Goal: Information Seeking & Learning: Learn about a topic

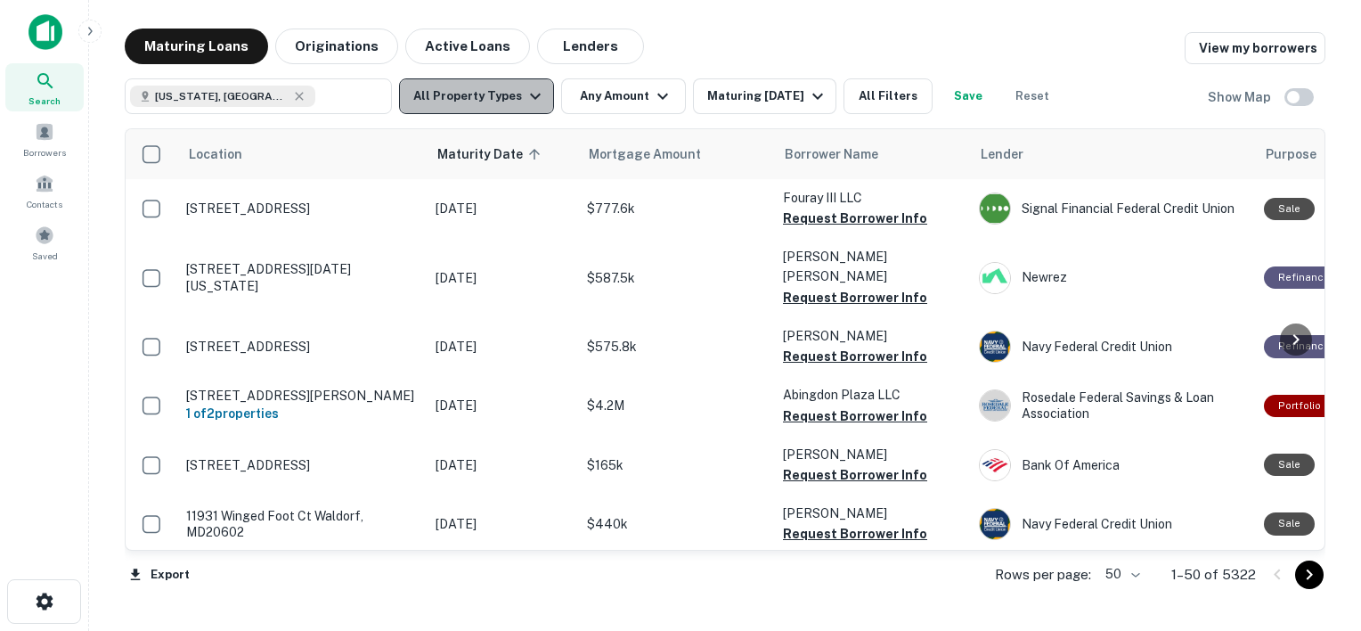
click at [525, 101] on icon "button" at bounding box center [535, 96] width 21 height 21
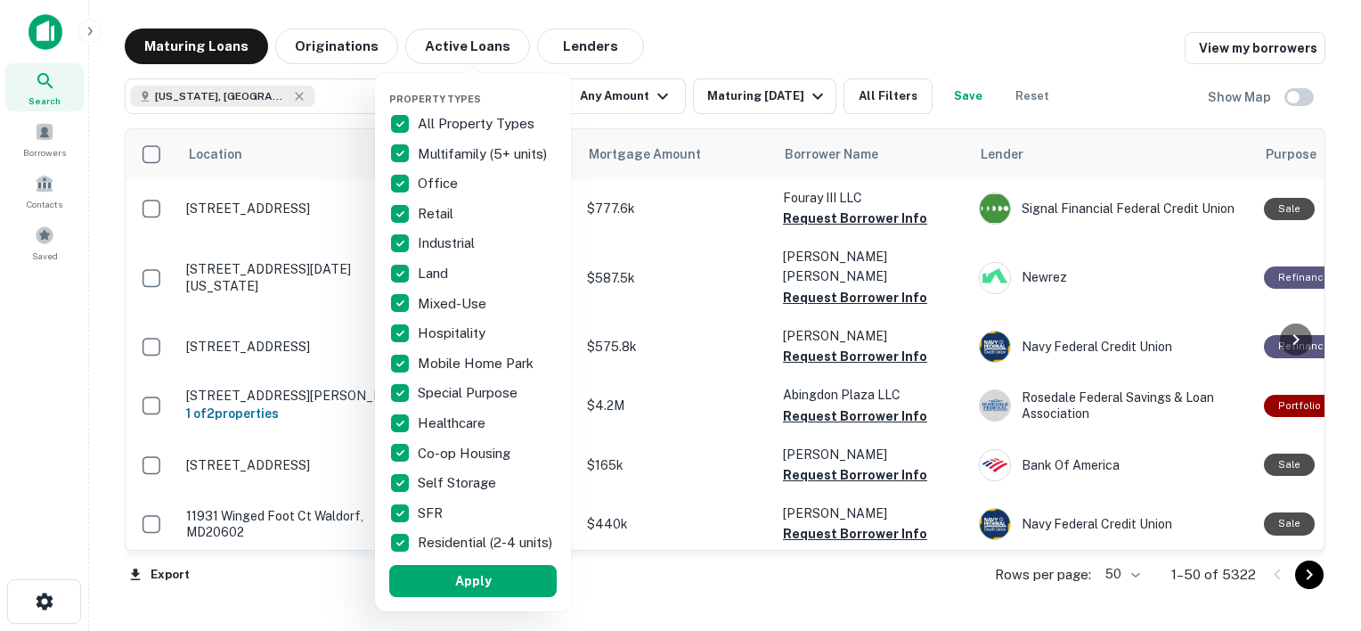
click at [443, 121] on p "All Property Types" at bounding box center [478, 123] width 120 height 21
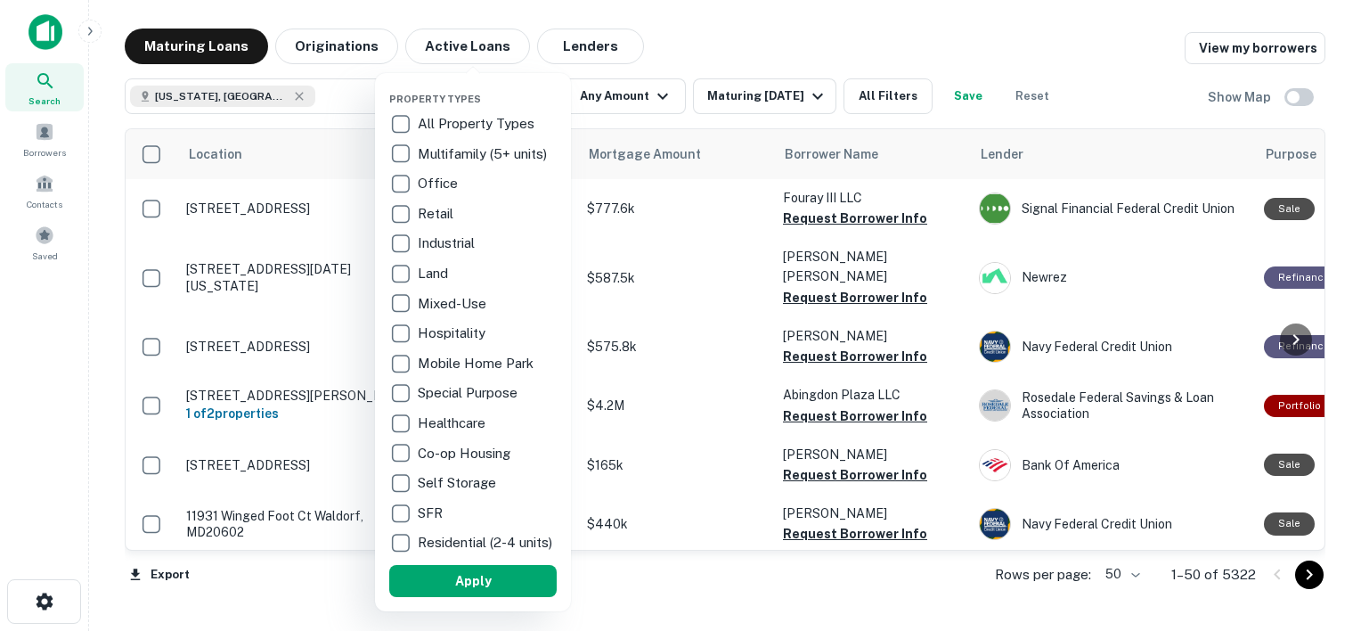
click at [456, 150] on p "Multifamily (5+ units)" at bounding box center [484, 153] width 133 height 21
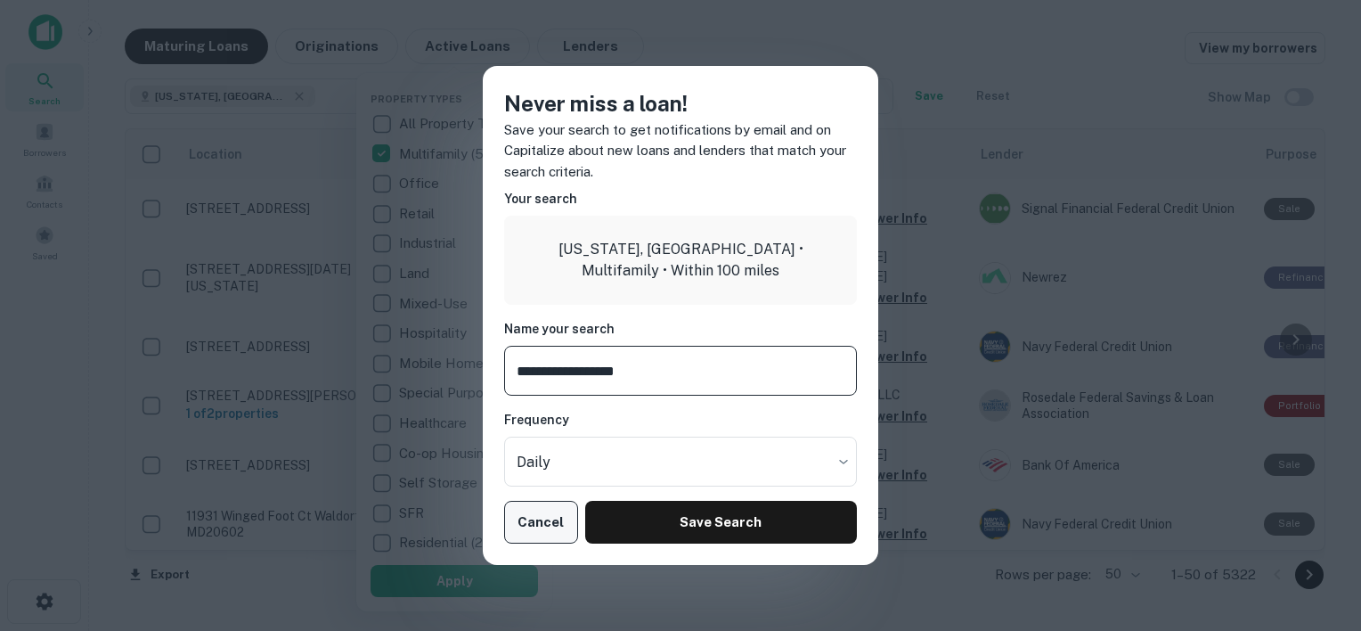
click at [541, 520] on button "Cancel" at bounding box center [541, 522] width 74 height 43
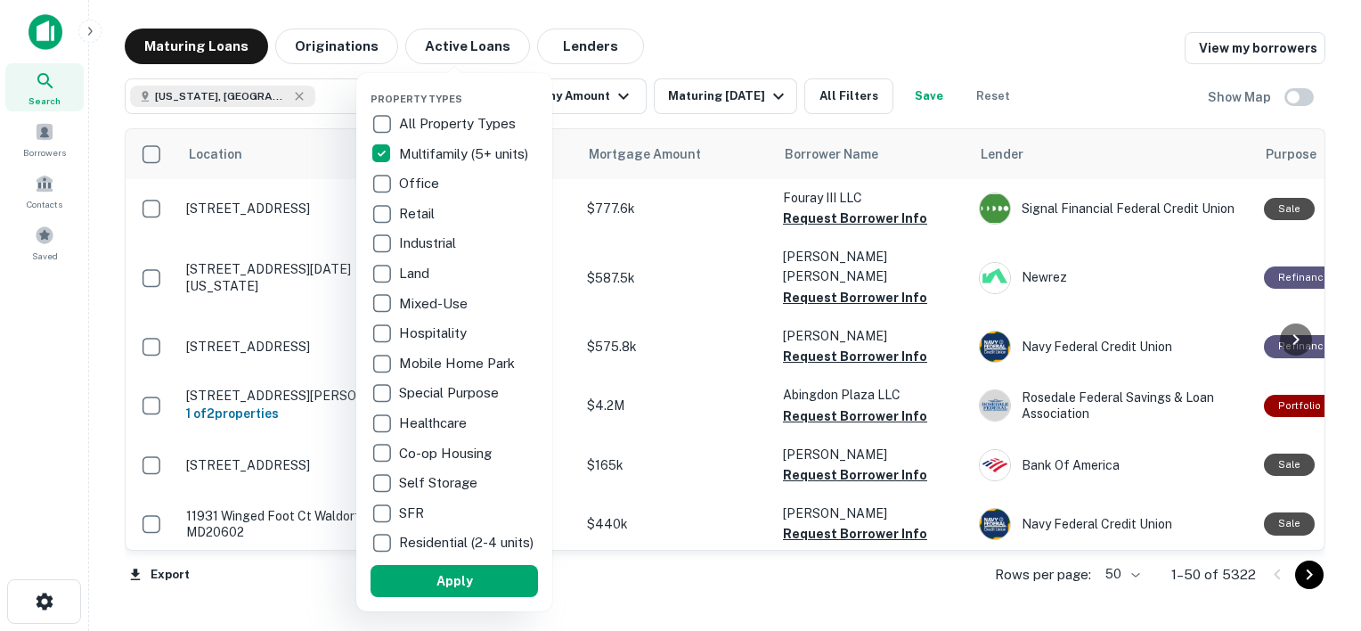
click at [413, 214] on p "Retail" at bounding box center [418, 213] width 39 height 21
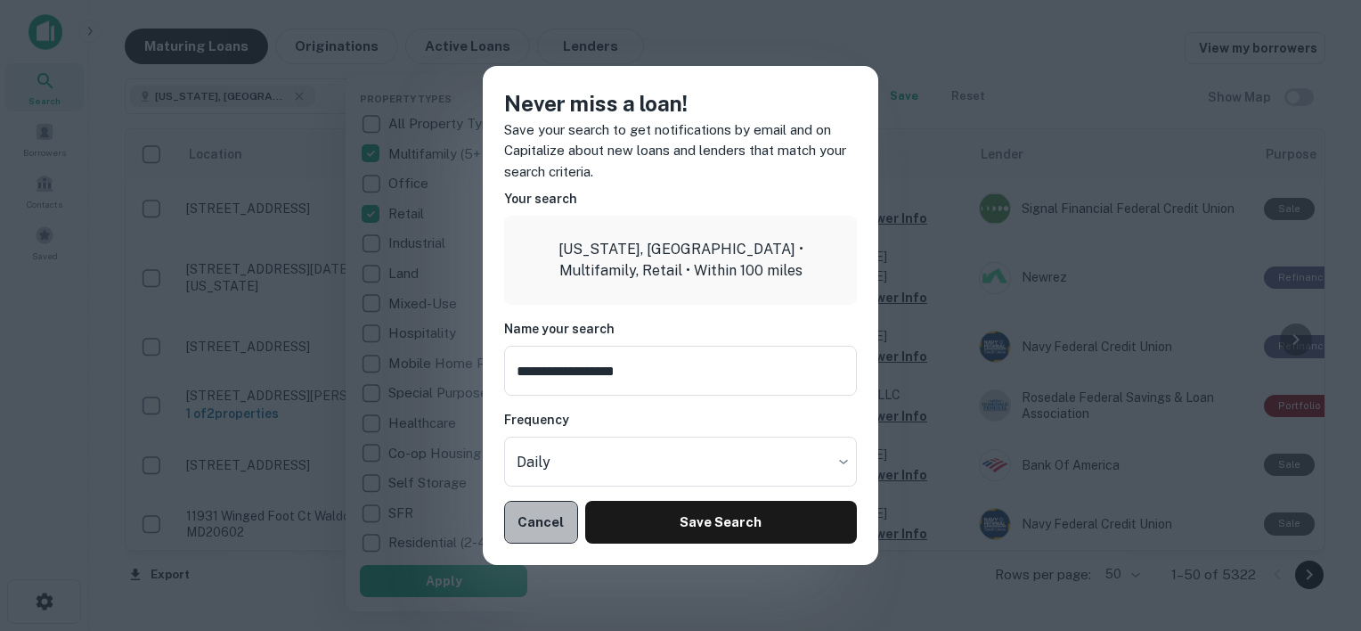
click at [543, 520] on button "Cancel" at bounding box center [541, 522] width 74 height 43
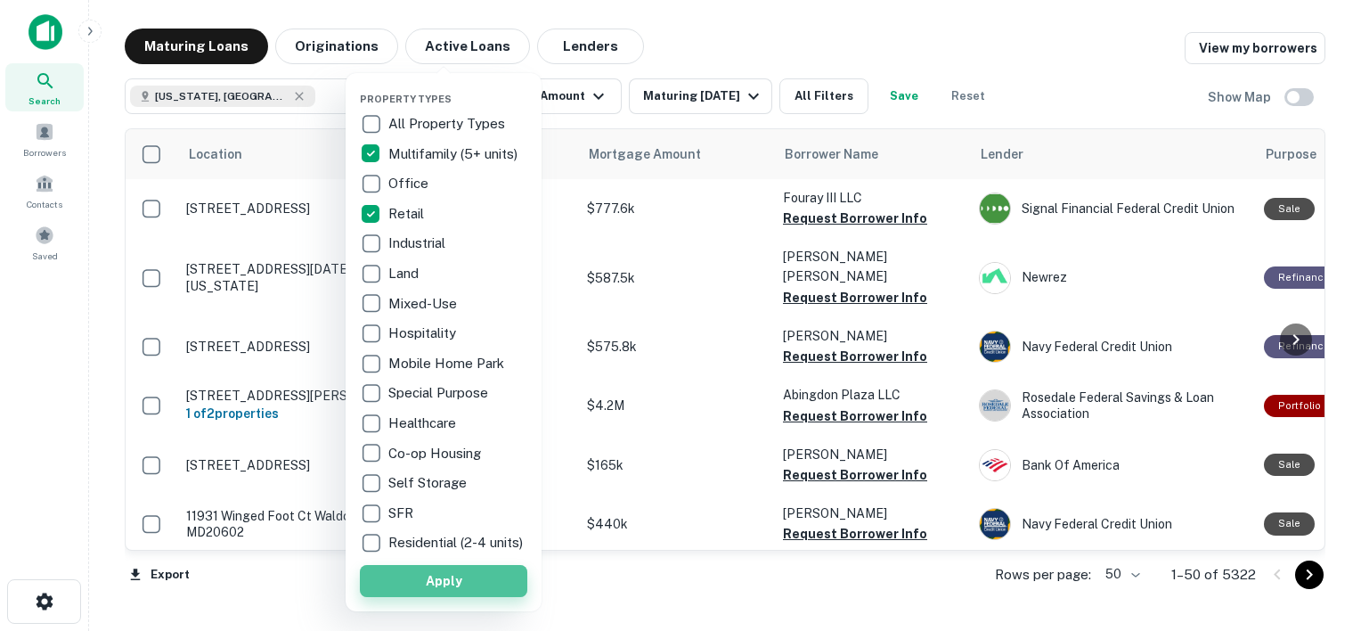
click at [445, 591] on button "Apply" at bounding box center [443, 581] width 167 height 32
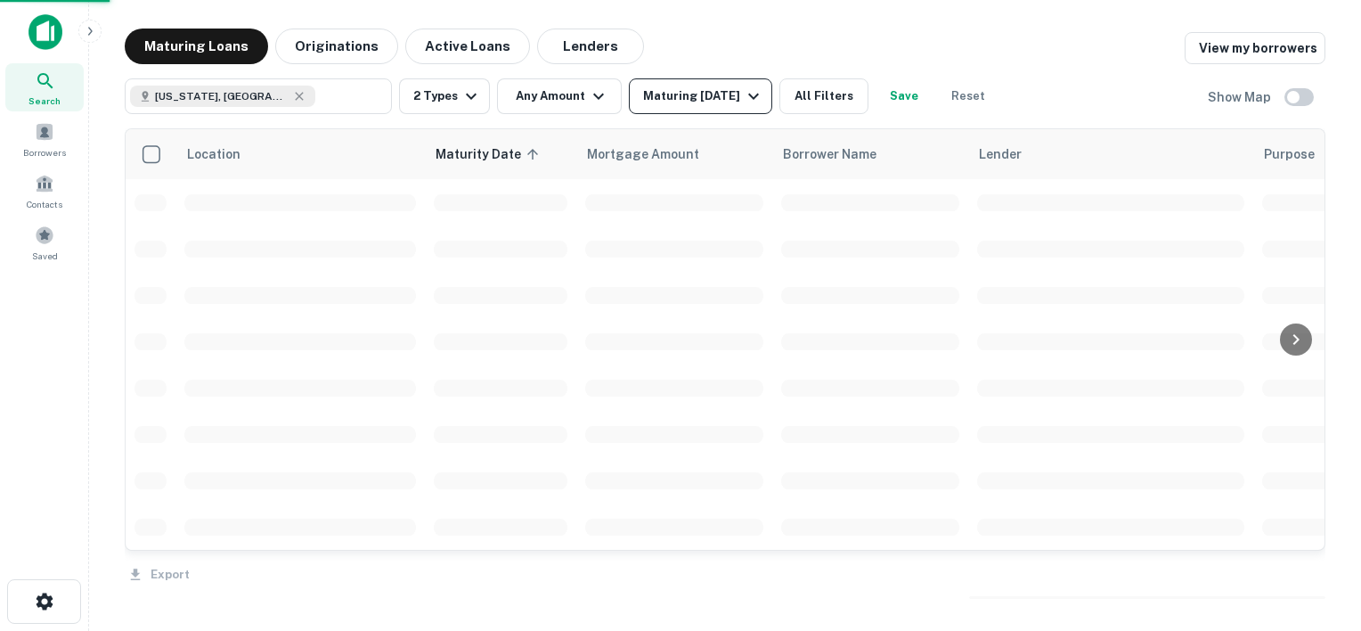
click at [688, 99] on div "Maturing [DATE]" at bounding box center [703, 96] width 121 height 21
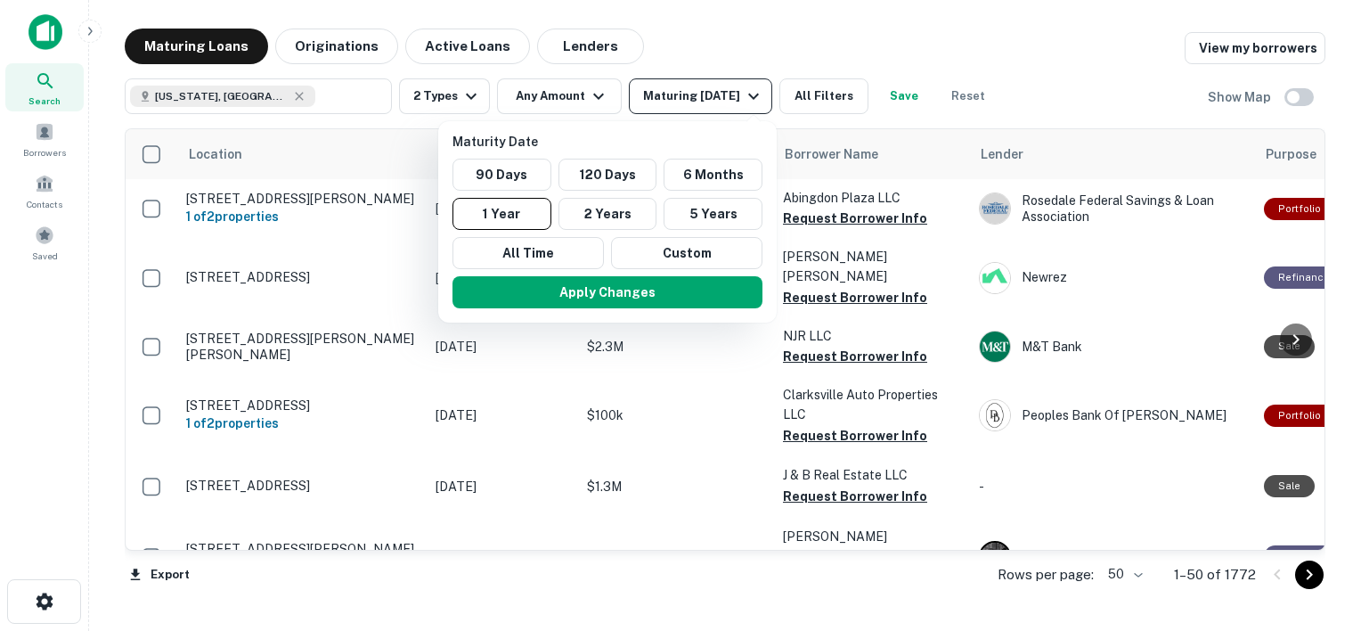
click at [688, 99] on div at bounding box center [680, 315] width 1361 height 631
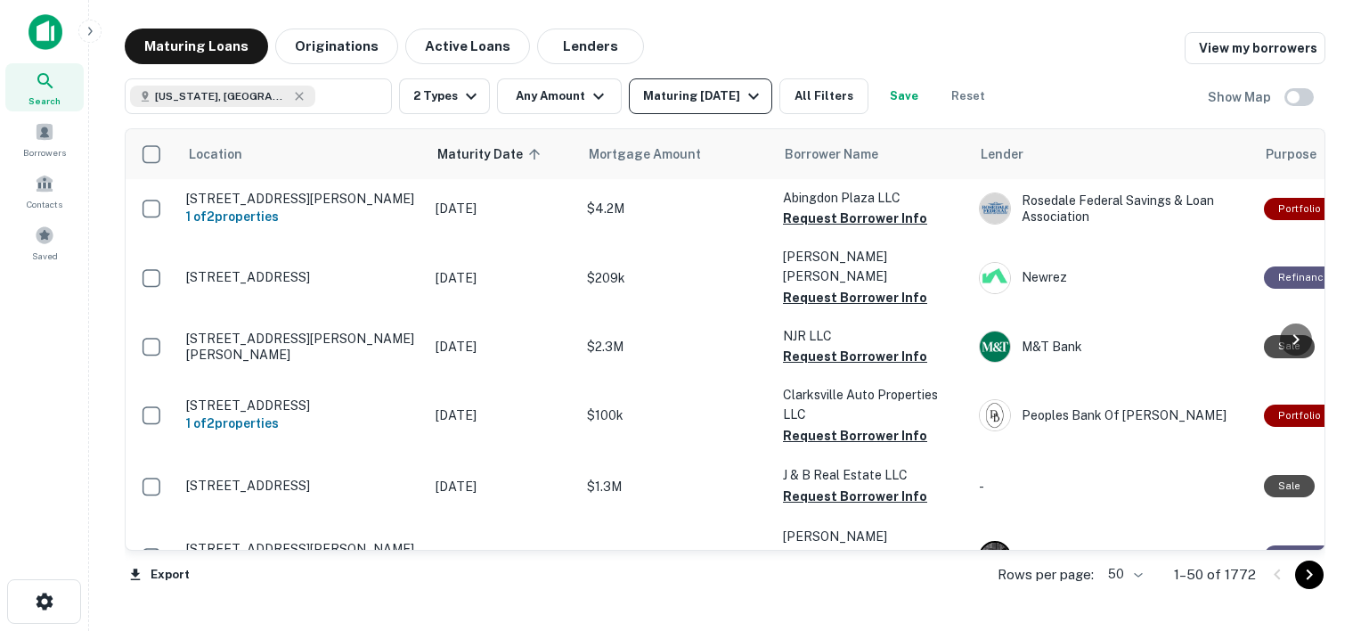
click at [705, 97] on div "Maturing [DATE]" at bounding box center [703, 96] width 121 height 21
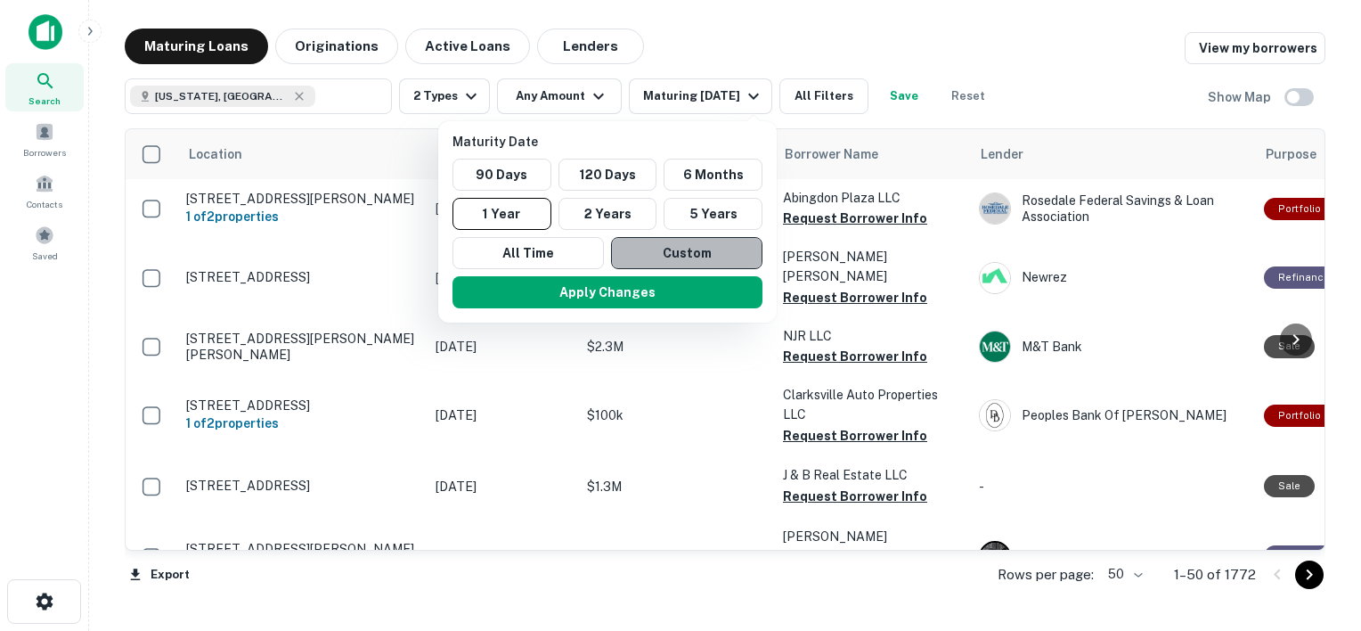
click at [676, 255] on button "Custom" at bounding box center [686, 253] width 151 height 32
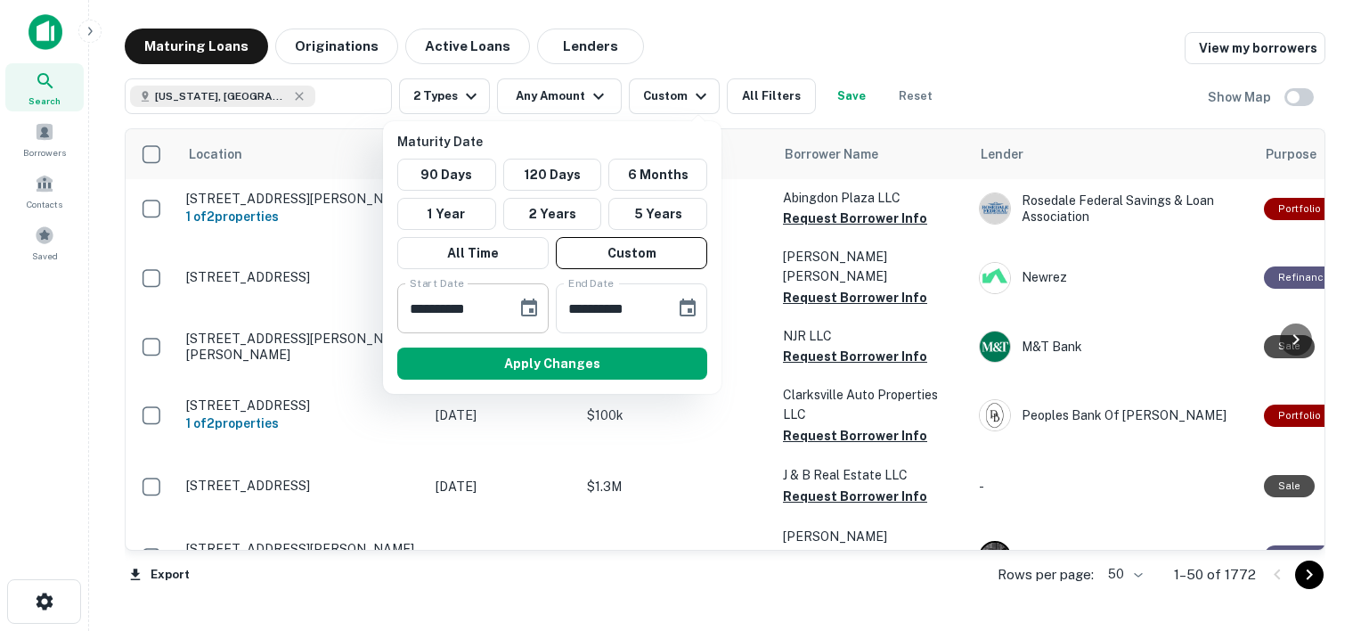
click at [529, 307] on icon "Choose date, selected date is Mar 13, 2025" at bounding box center [529, 307] width 16 height 18
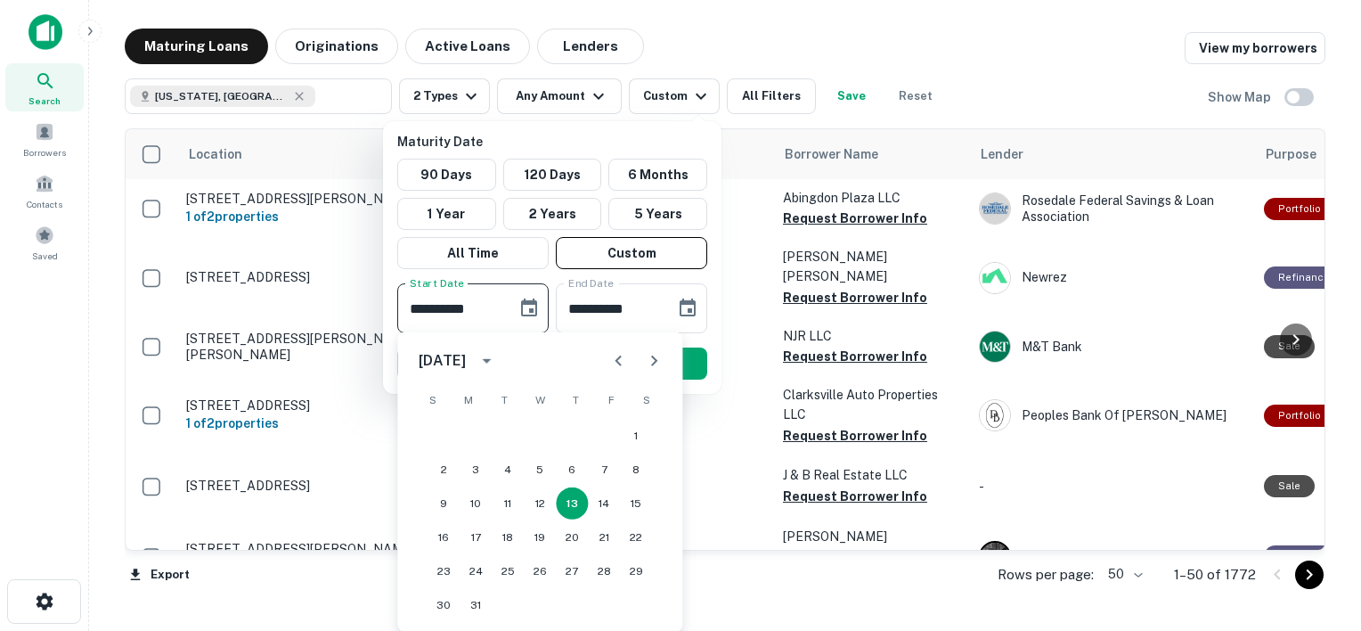
click at [497, 362] on icon "calendar view is open, switch to year view" at bounding box center [486, 360] width 21 height 21
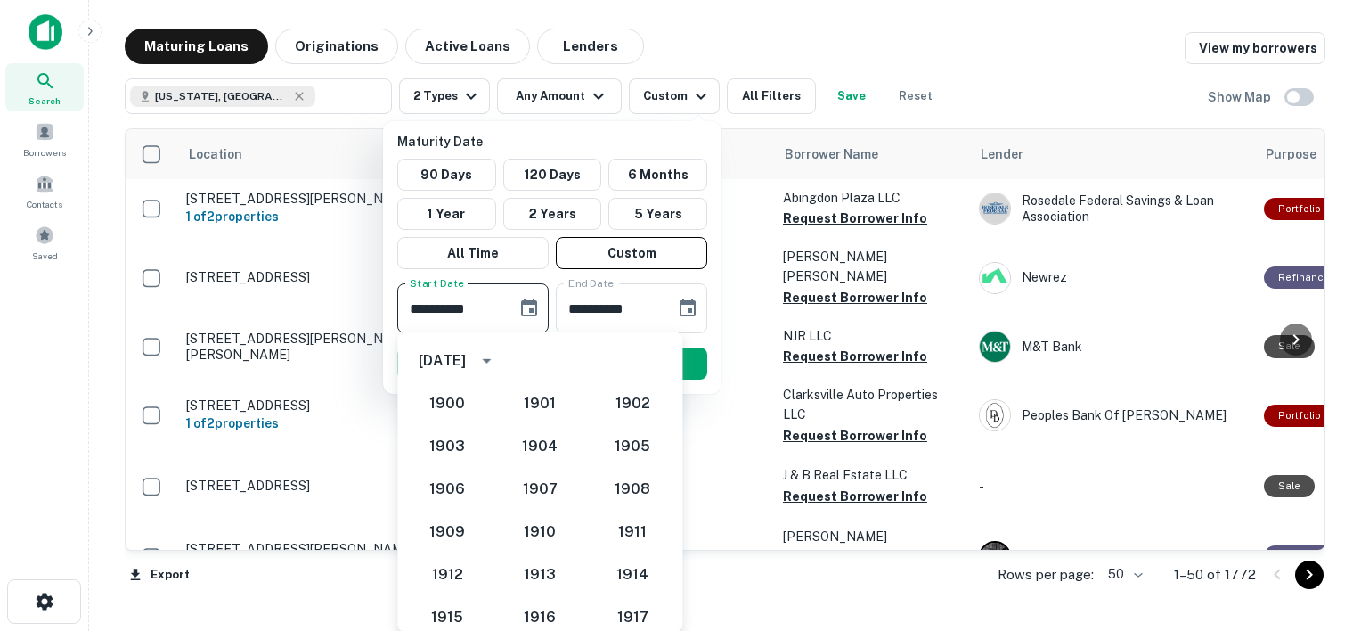
scroll to position [1649, 0]
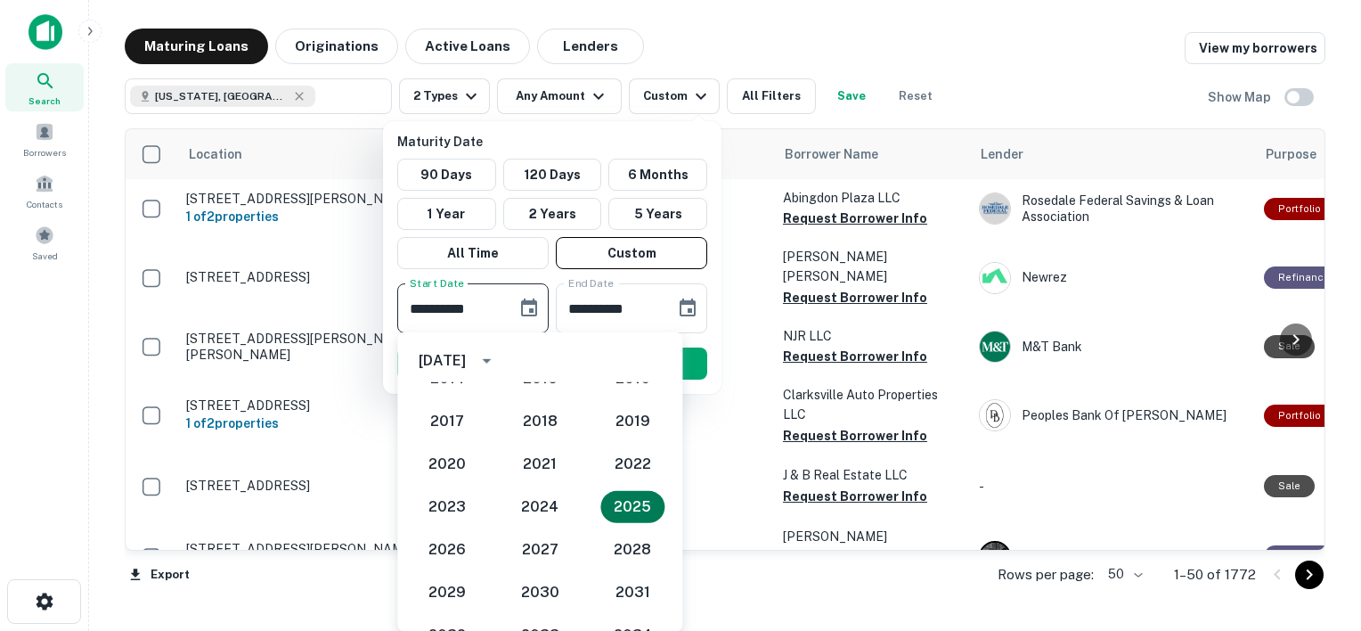
click at [631, 506] on button "2025" at bounding box center [632, 507] width 64 height 32
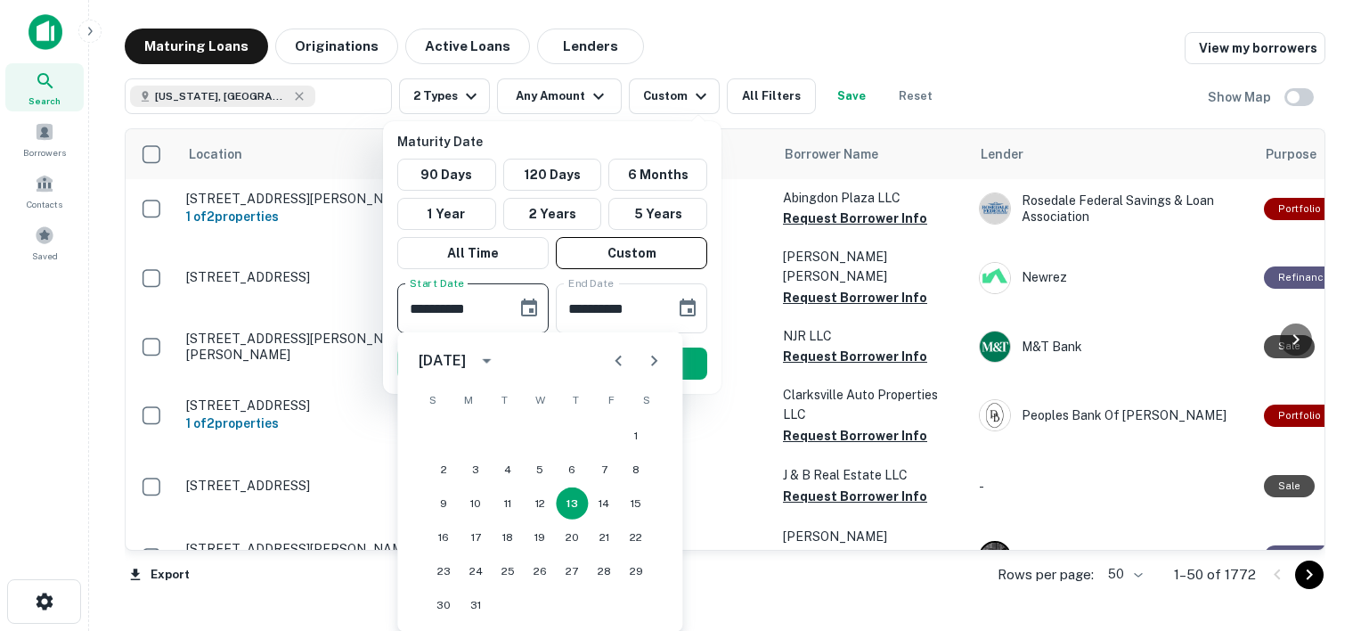
click at [652, 356] on icon "Next month" at bounding box center [654, 360] width 6 height 11
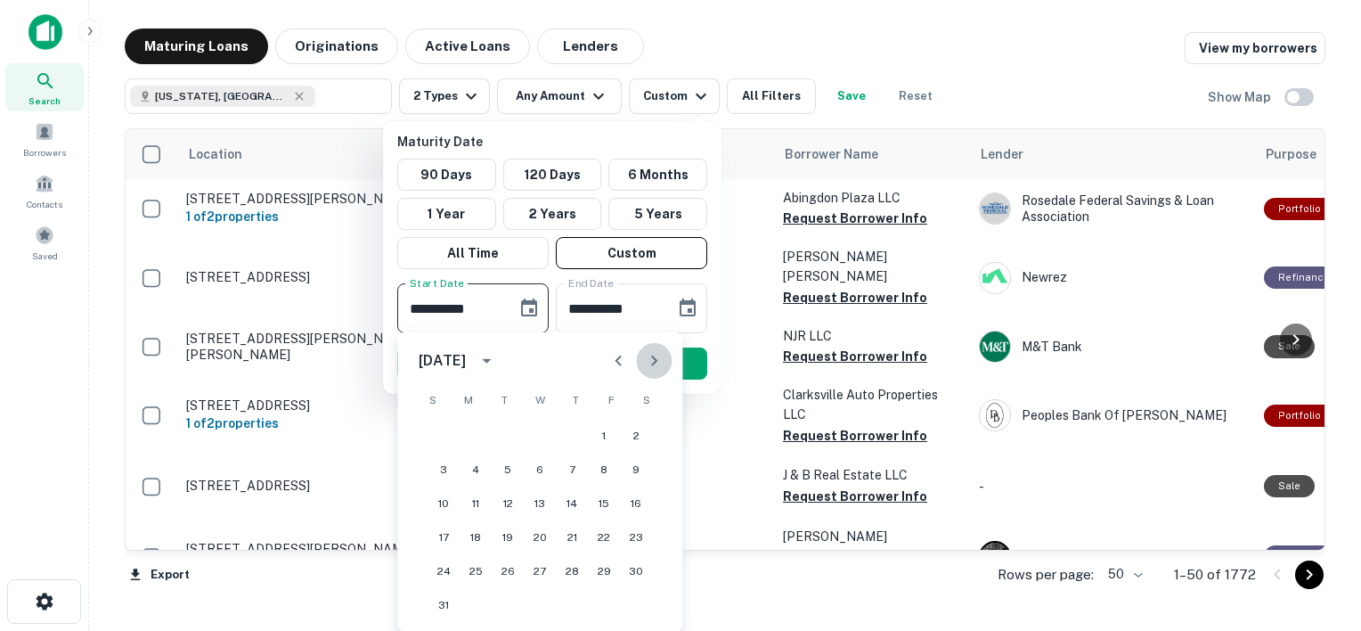
click at [652, 356] on icon "Next month" at bounding box center [654, 360] width 6 height 11
click at [506, 574] on button "25" at bounding box center [508, 571] width 32 height 32
type input "**********"
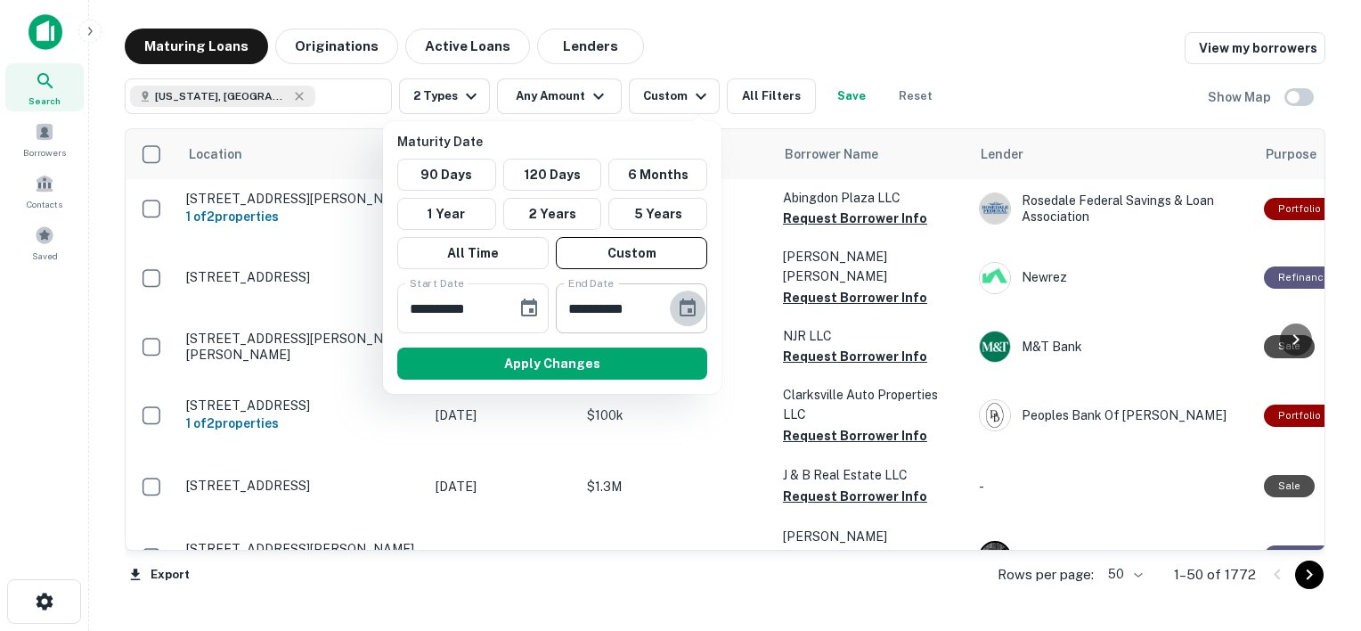
click at [673, 307] on button "Choose date, selected date is Sep 9, 2025" at bounding box center [688, 308] width 36 height 36
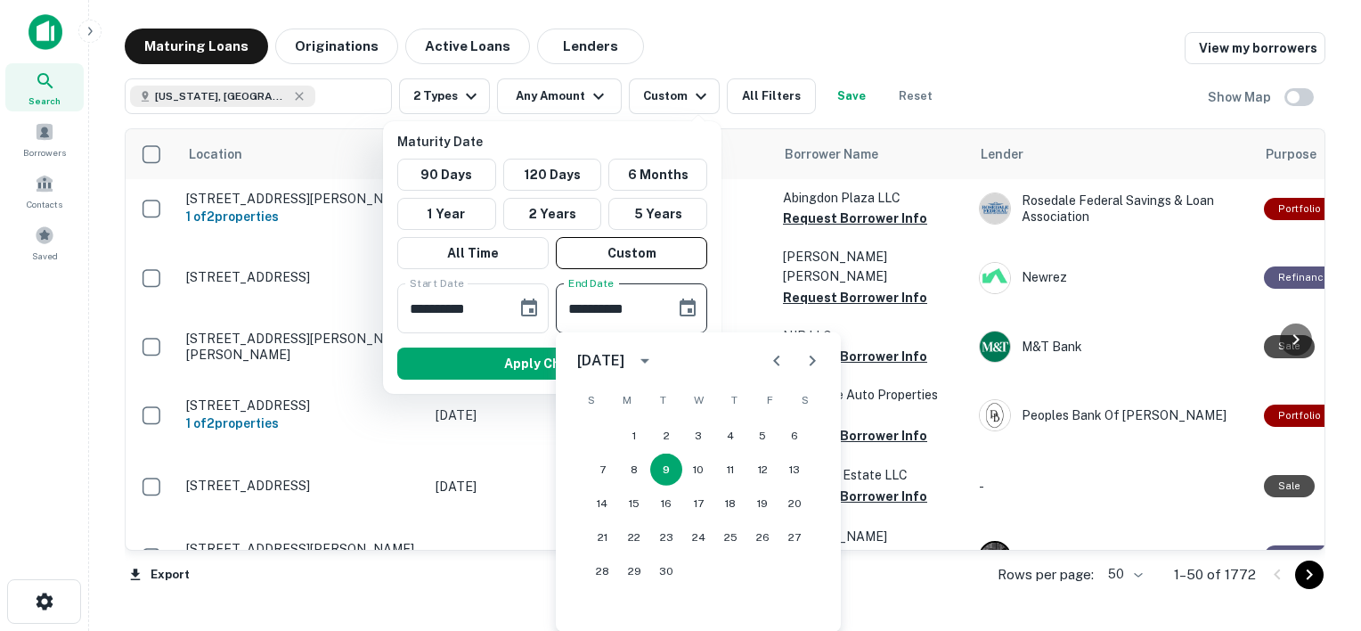
click at [656, 356] on icon "calendar view is open, switch to year view" at bounding box center [644, 360] width 21 height 21
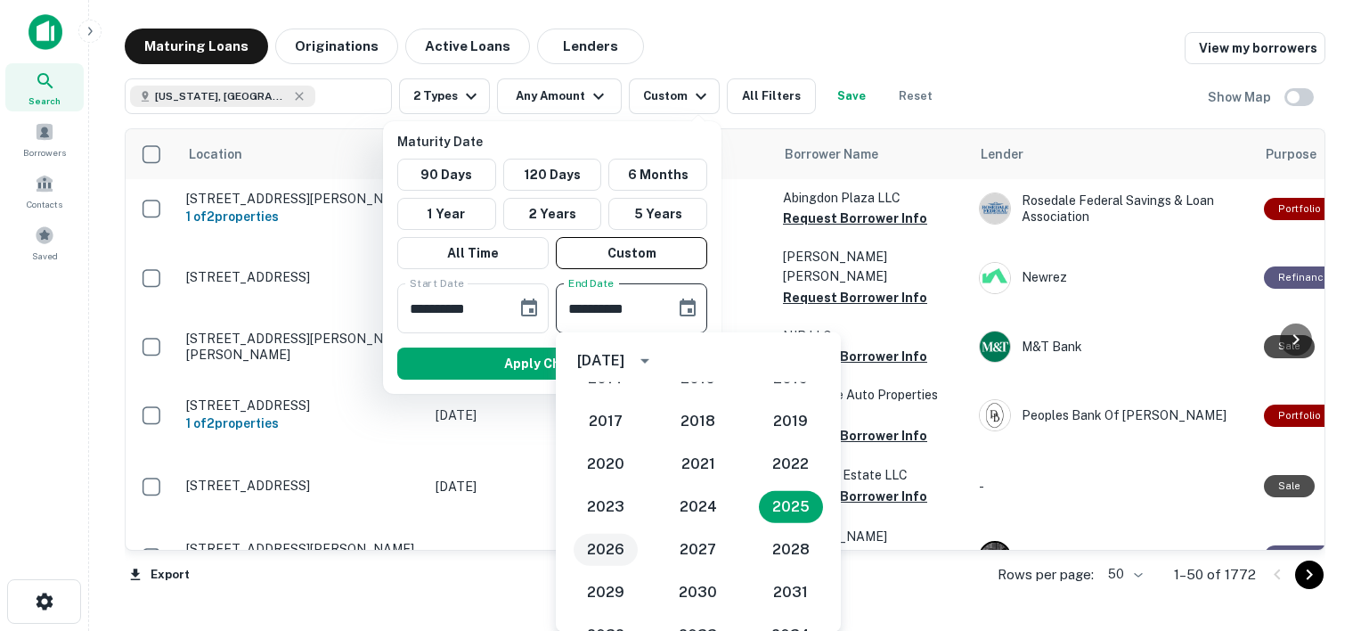
click at [592, 561] on button "2026" at bounding box center [606, 549] width 64 height 32
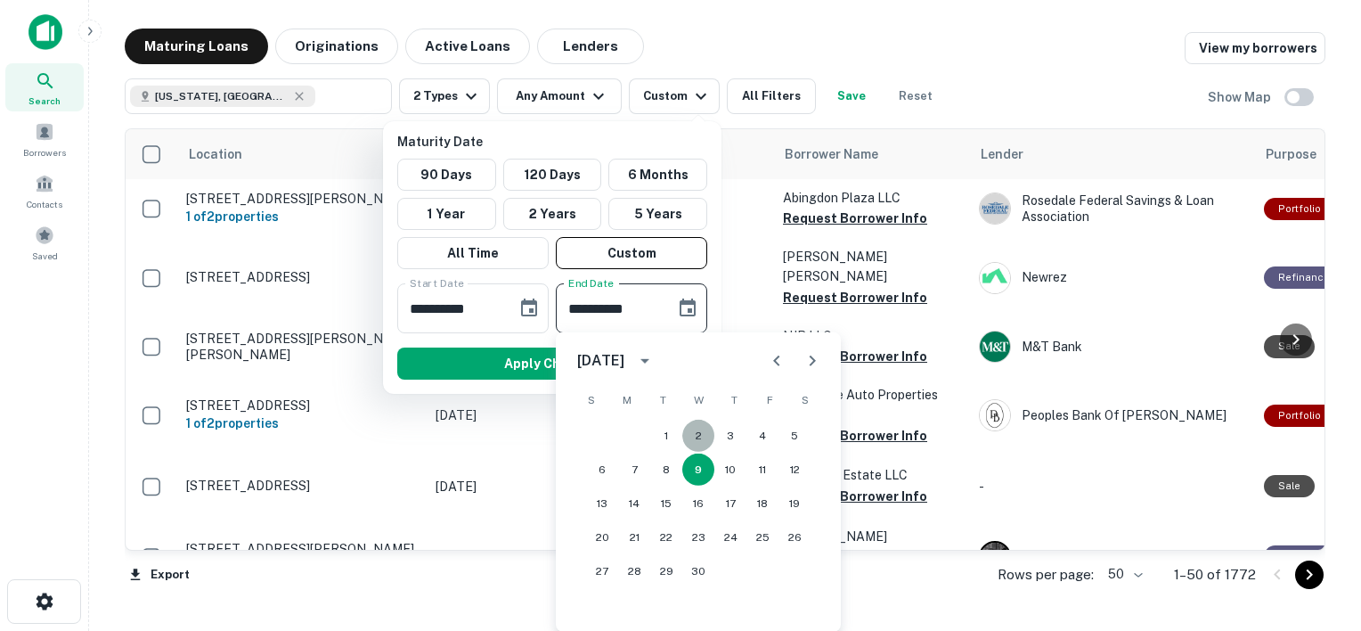
click at [700, 433] on button "2" at bounding box center [698, 435] width 32 height 32
type input "**********"
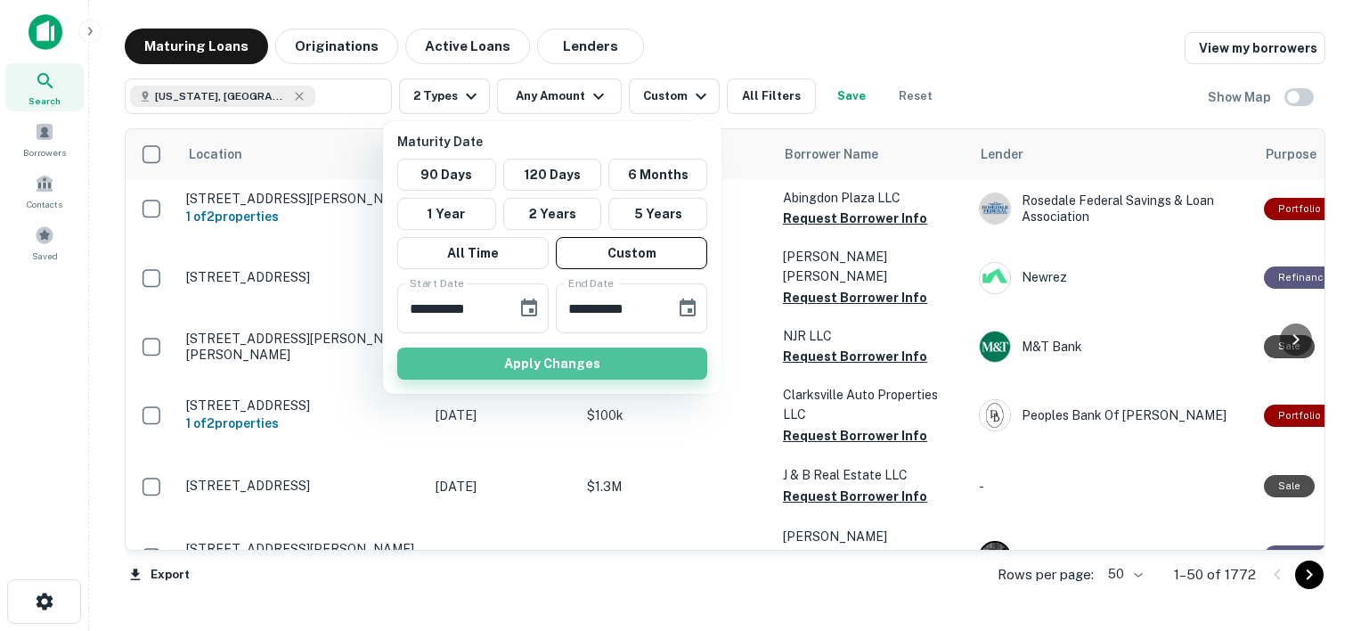
click at [552, 358] on button "Apply Changes" at bounding box center [552, 363] width 310 height 32
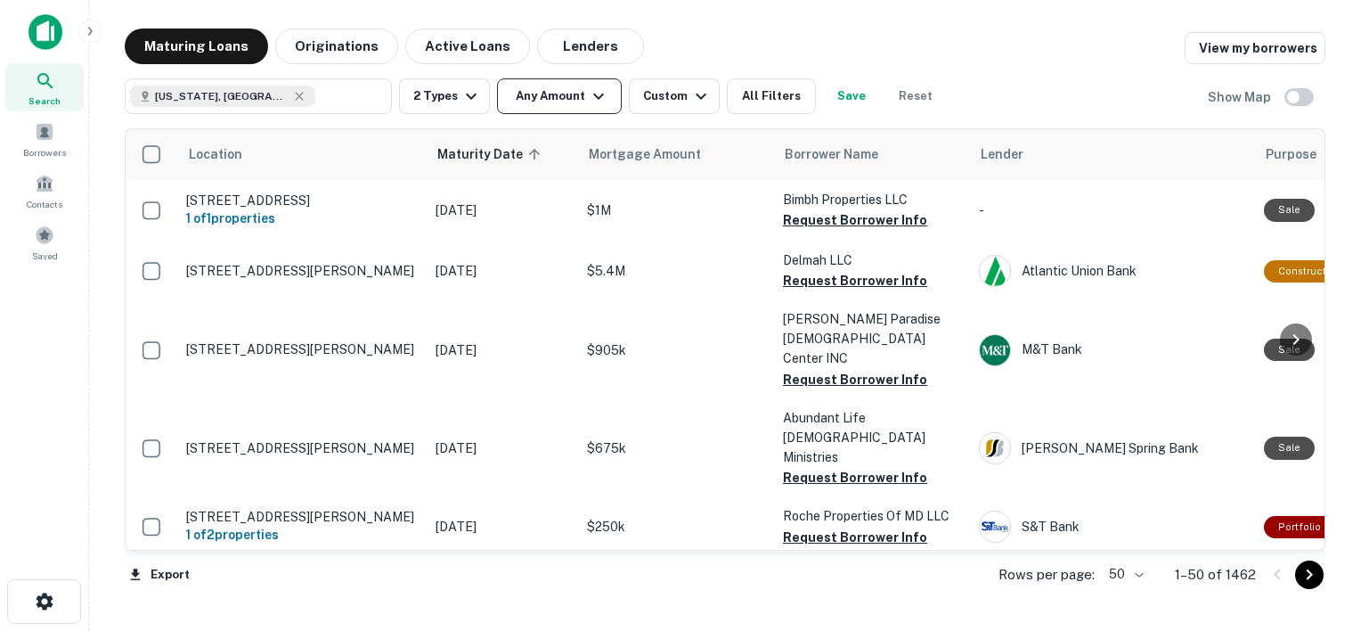
click at [563, 93] on button "Any Amount" at bounding box center [559, 96] width 125 height 36
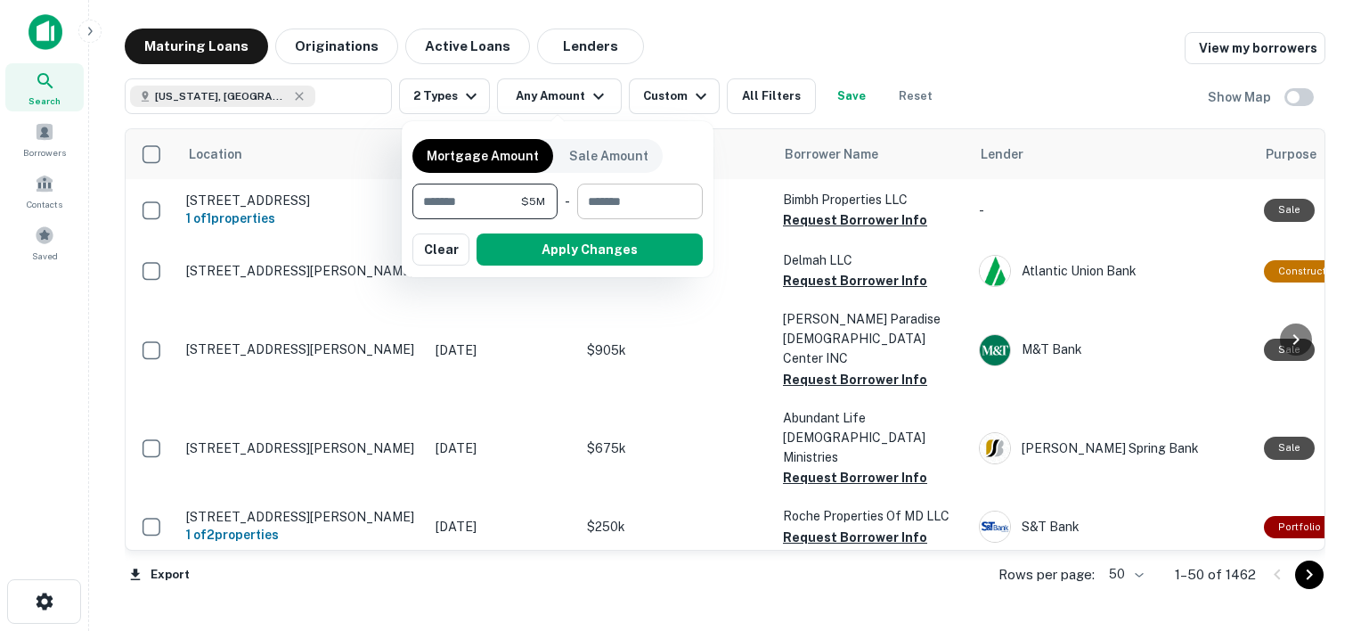
type input "*******"
click at [652, 203] on input "number" at bounding box center [633, 201] width 113 height 36
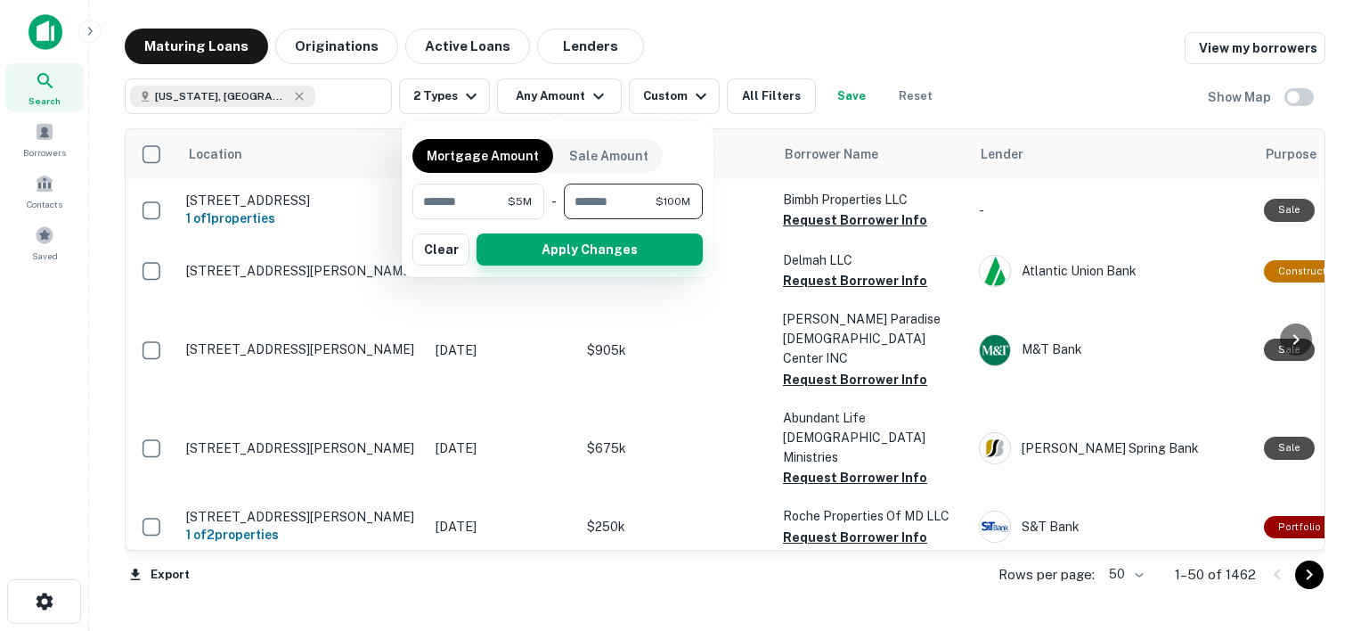
type input "*********"
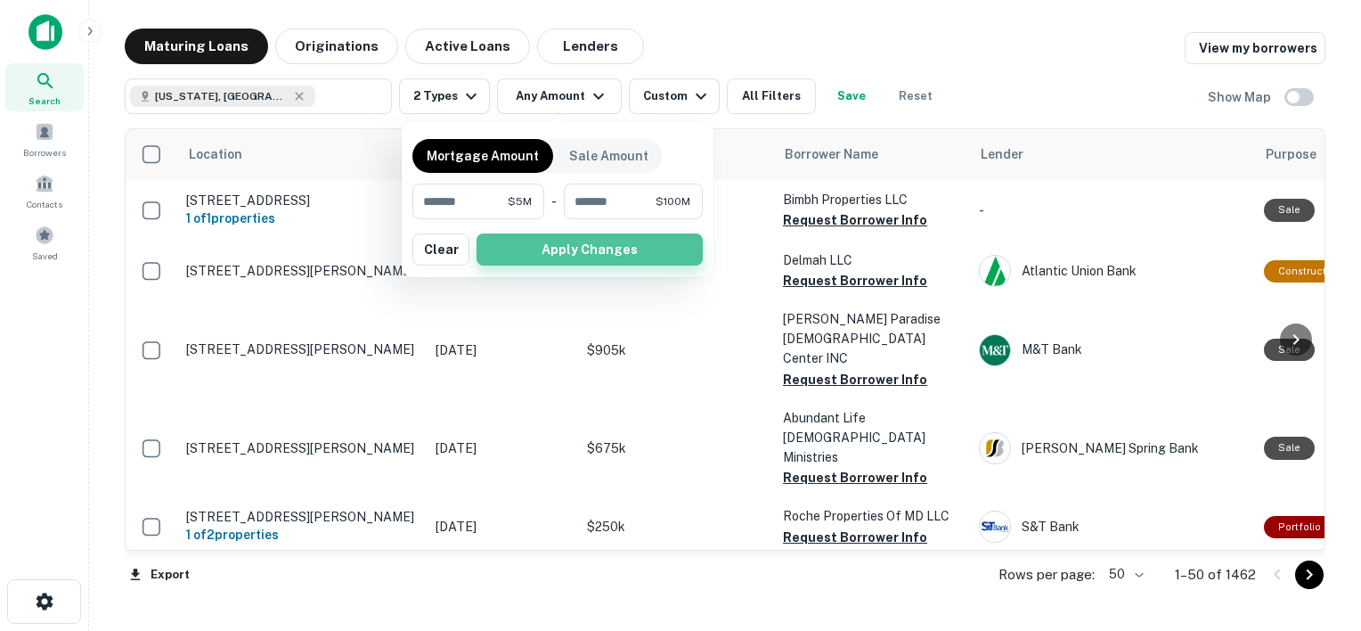
click at [602, 254] on button "Apply Changes" at bounding box center [589, 249] width 226 height 32
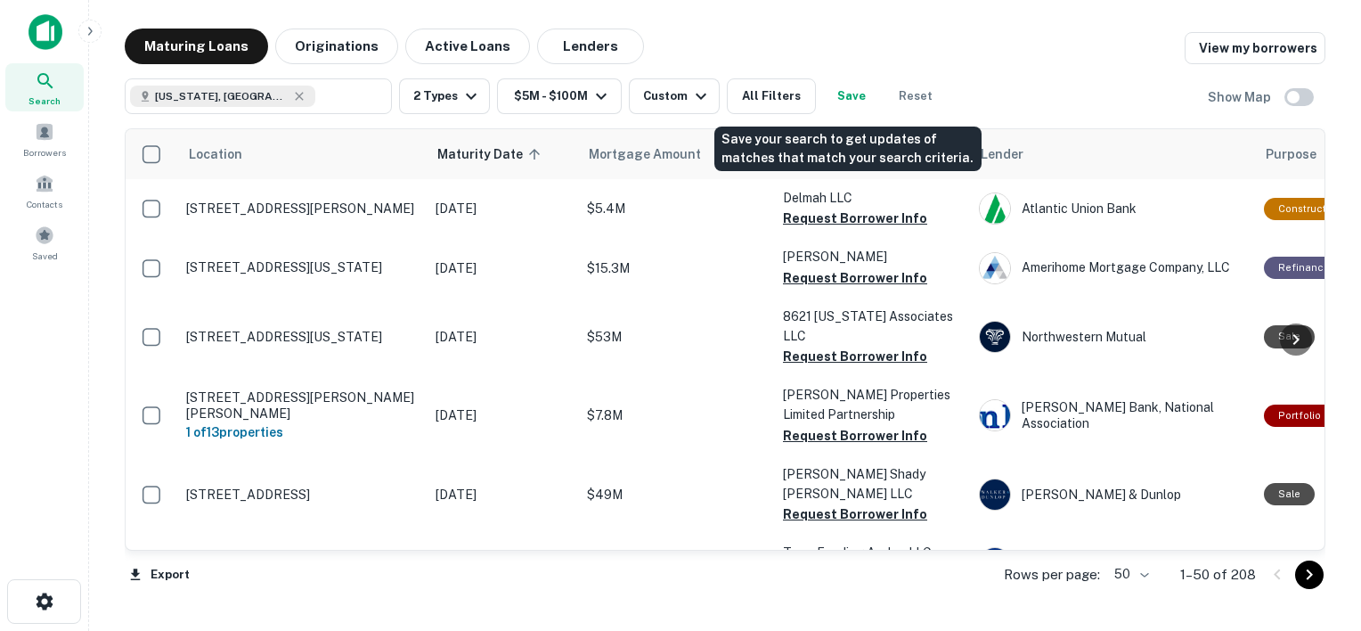
click at [817, 84] on div "[US_STATE], [GEOGRAPHIC_DATA] ​ 2 Types $5M - $100M Custom All Filters Save Res…" at bounding box center [534, 96] width 819 height 36
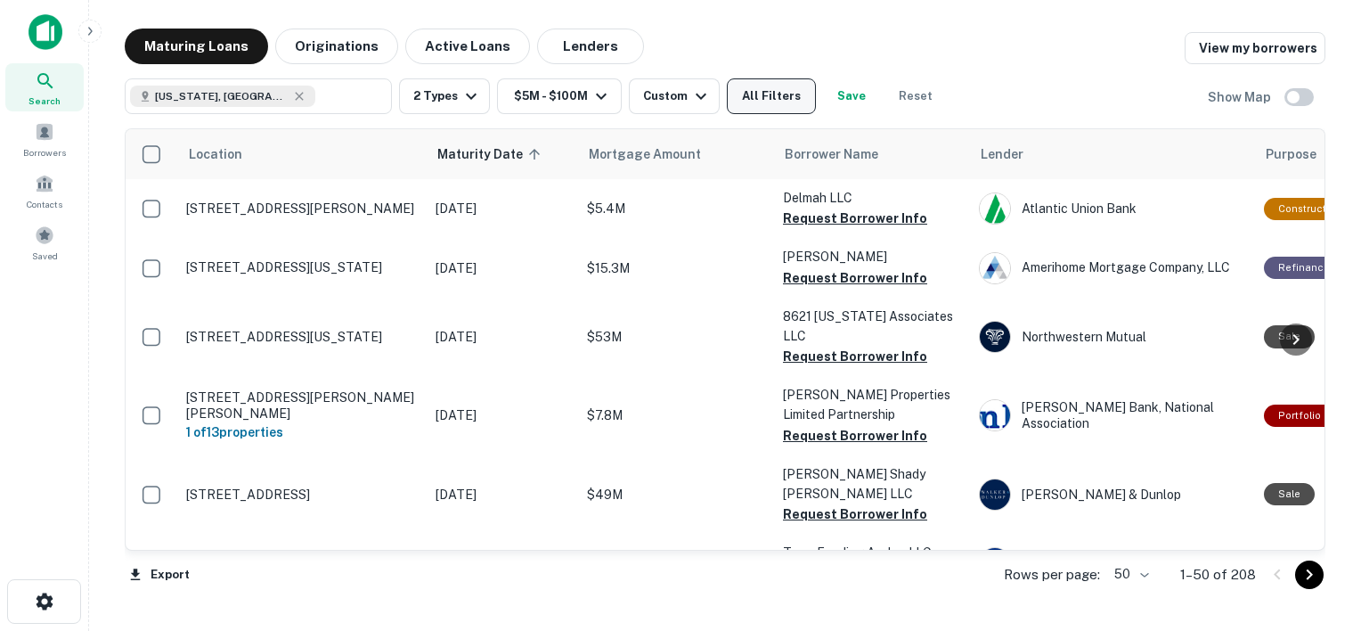
click at [773, 94] on button "All Filters" at bounding box center [771, 96] width 89 height 36
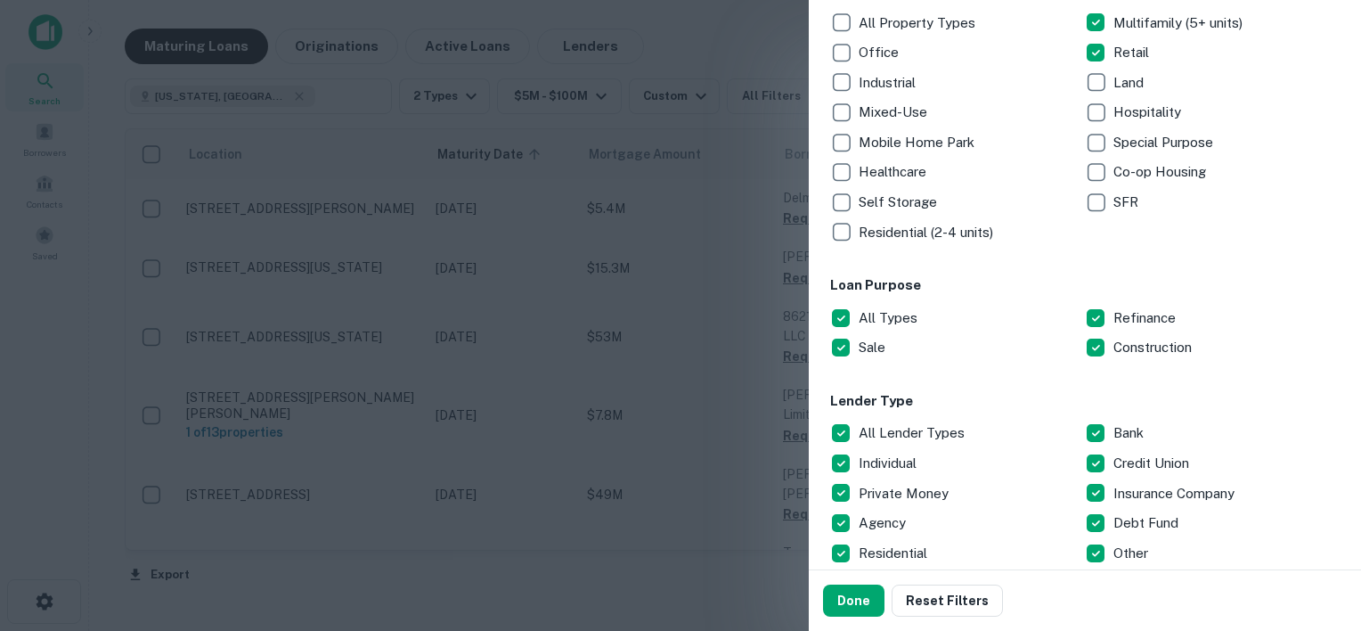
scroll to position [470, 0]
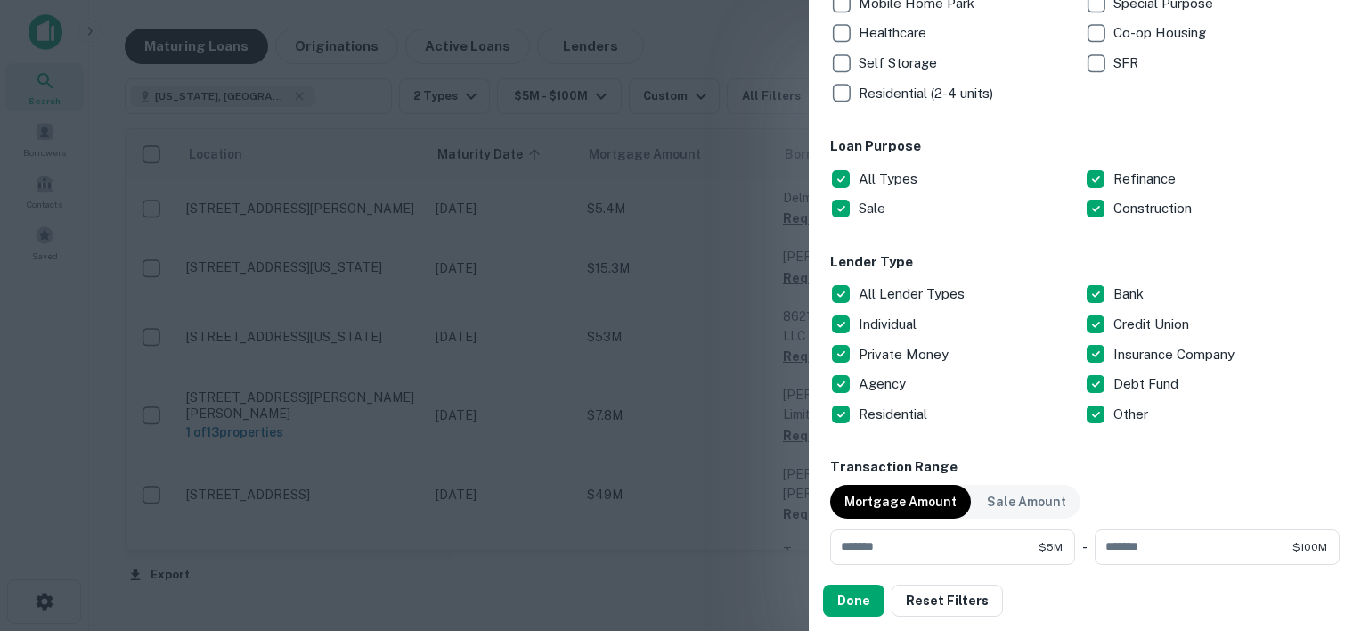
click at [898, 294] on p "All Lender Types" at bounding box center [914, 293] width 110 height 21
click at [880, 353] on p "Private Money" at bounding box center [906, 354] width 94 height 21
click at [1135, 378] on p "Debt Fund" at bounding box center [1147, 383] width 69 height 21
click at [886, 318] on p "Individual" at bounding box center [889, 324] width 61 height 21
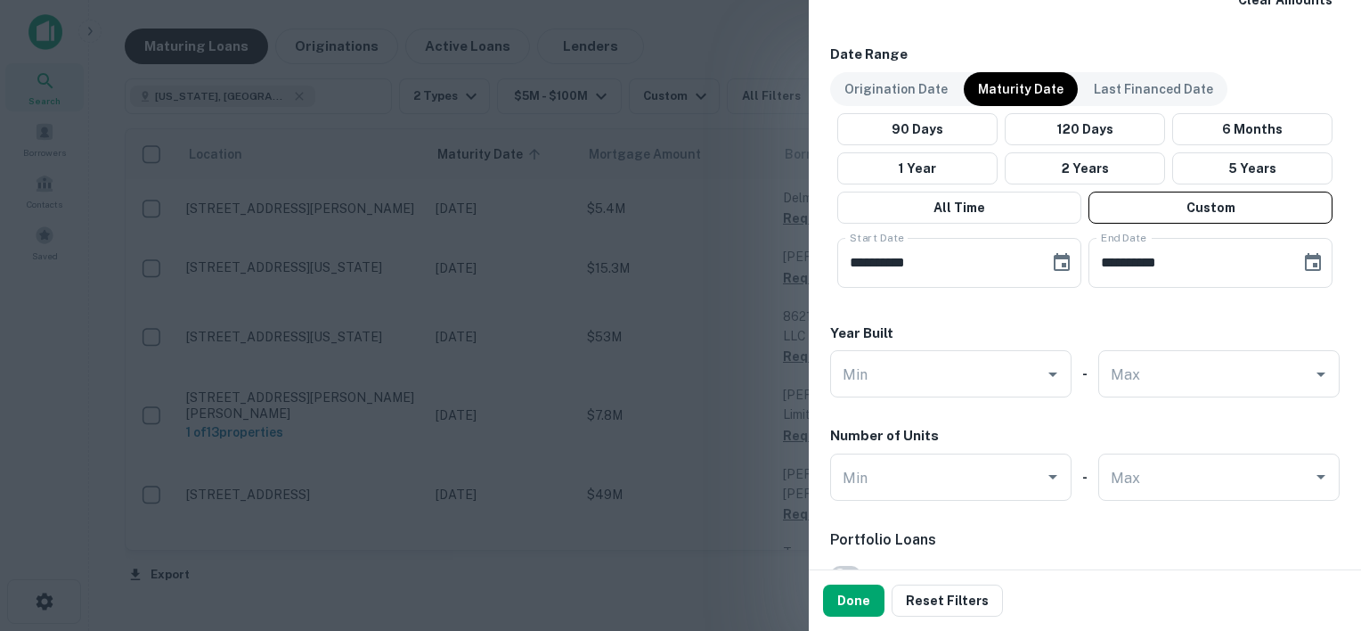
scroll to position [1078, 0]
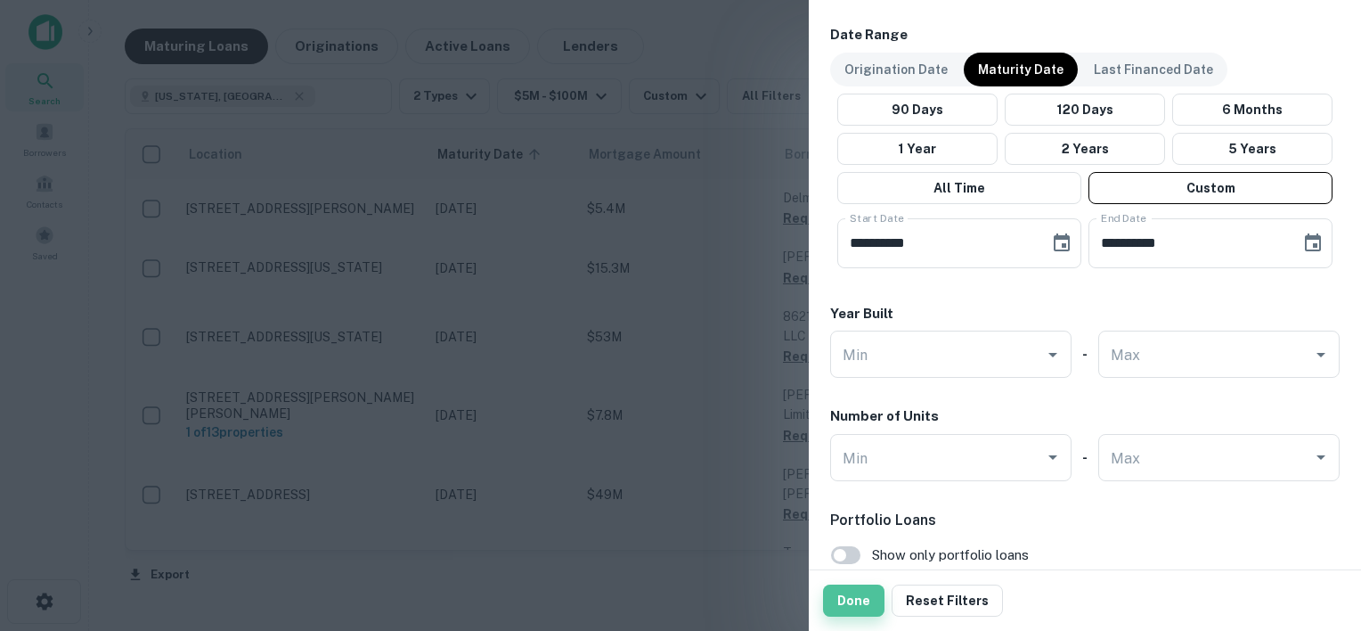
click at [848, 599] on button "Done" at bounding box center [853, 600] width 61 height 32
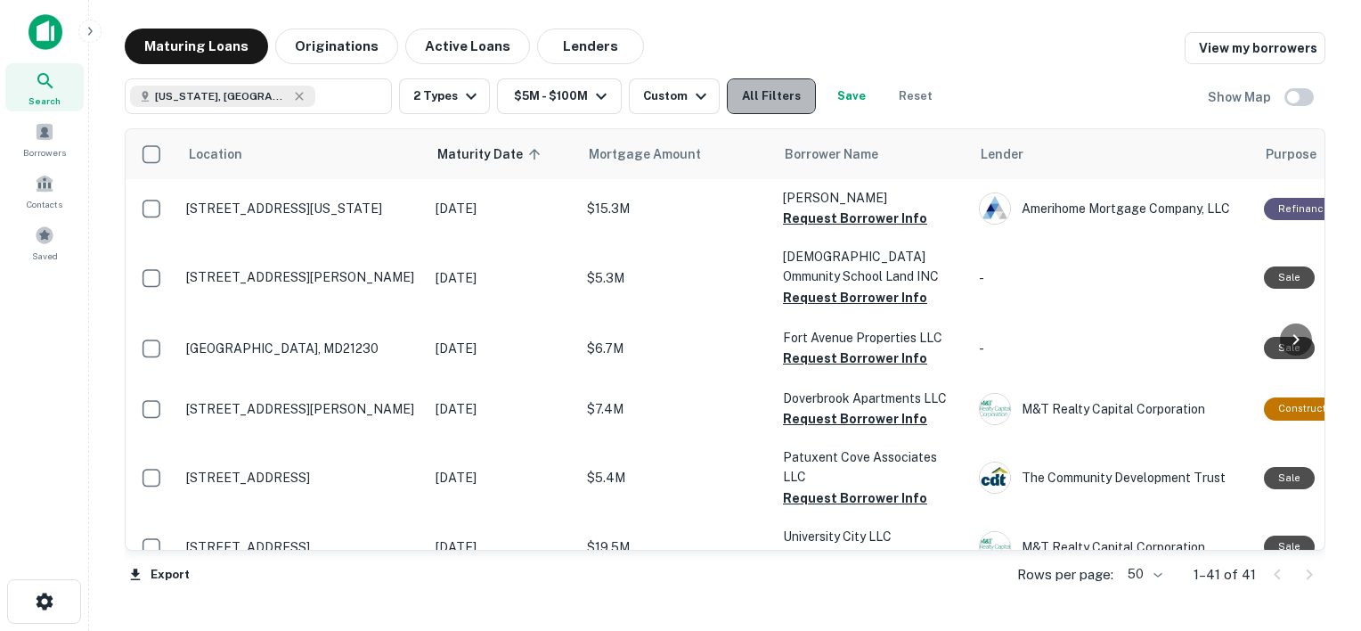
click at [761, 94] on button "All Filters" at bounding box center [771, 96] width 89 height 36
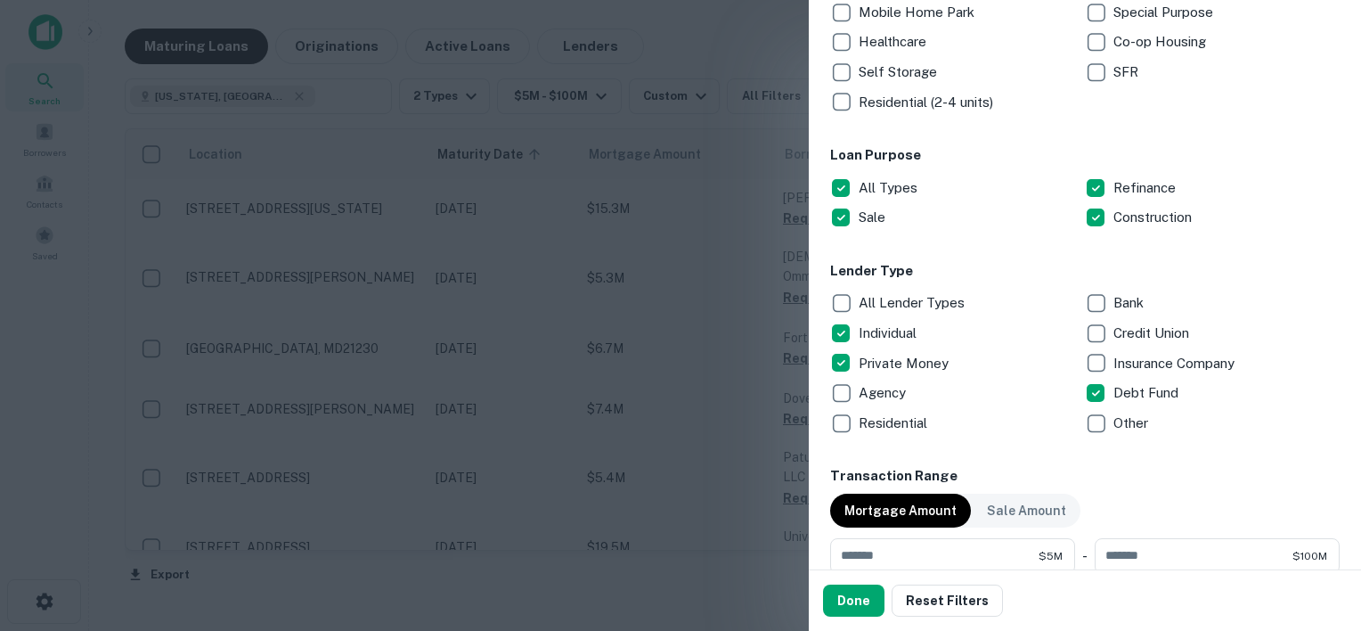
scroll to position [460, 0]
click at [620, 52] on div at bounding box center [680, 315] width 1361 height 631
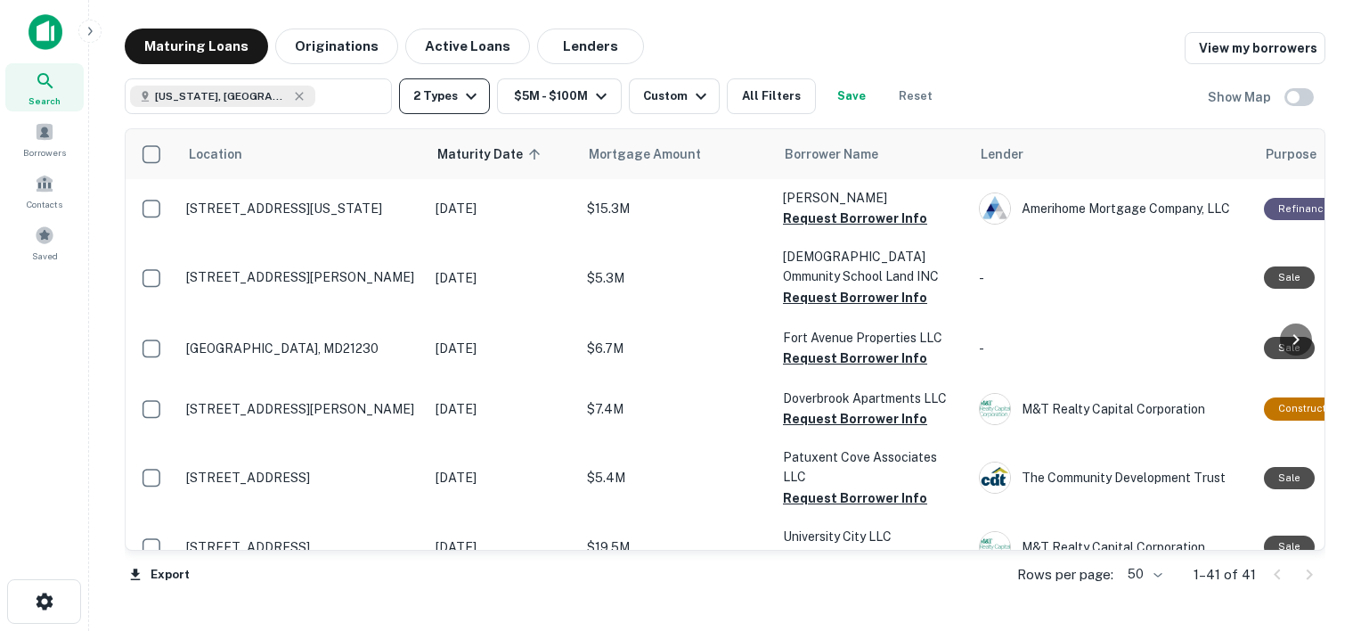
click at [463, 95] on icon "button" at bounding box center [470, 96] width 21 height 21
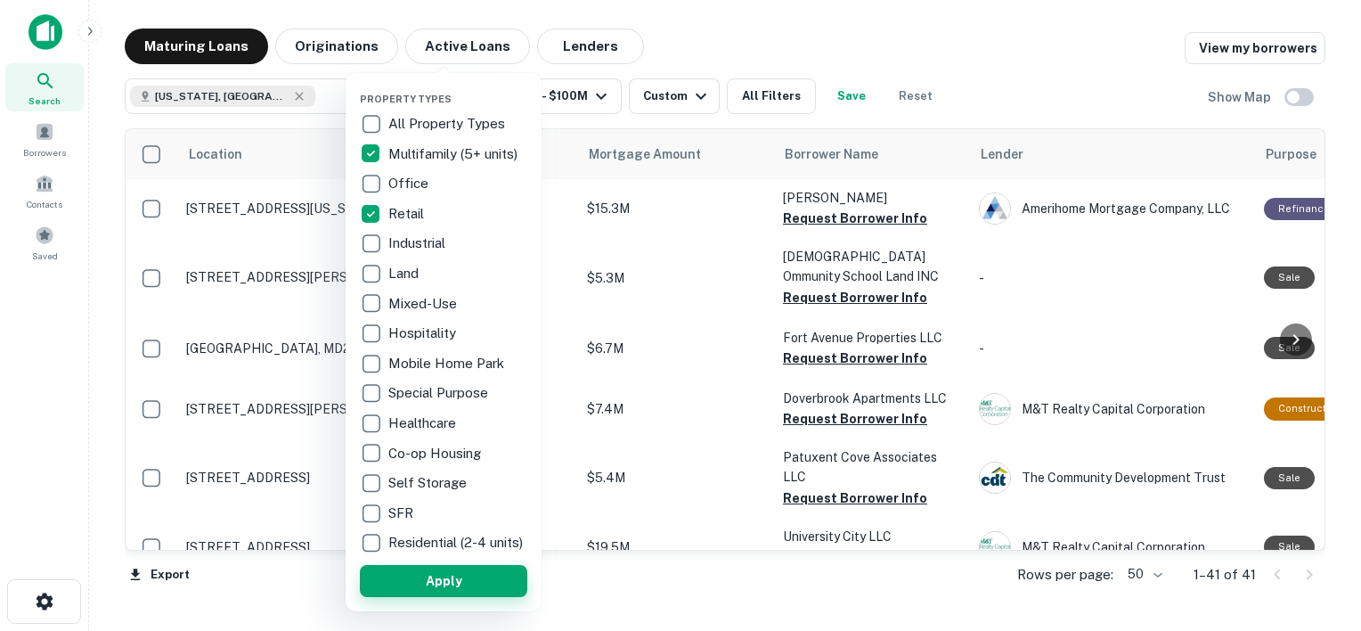
click at [425, 597] on button "Apply" at bounding box center [443, 581] width 167 height 32
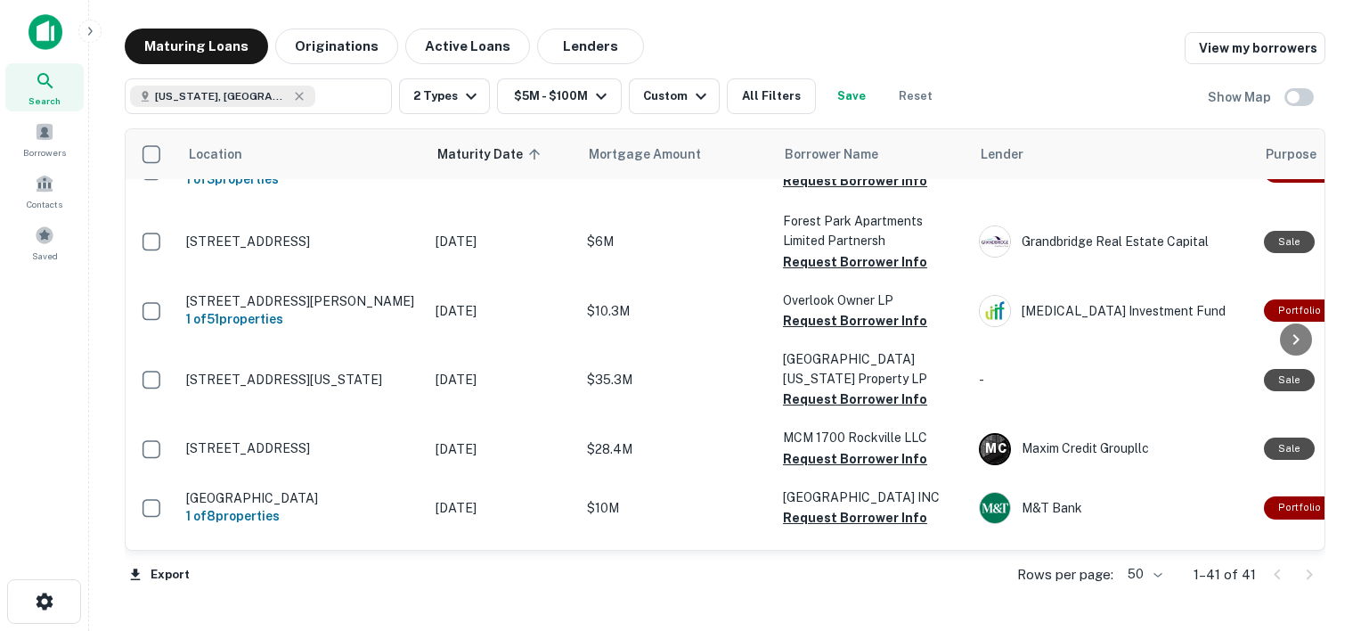
scroll to position [0, 0]
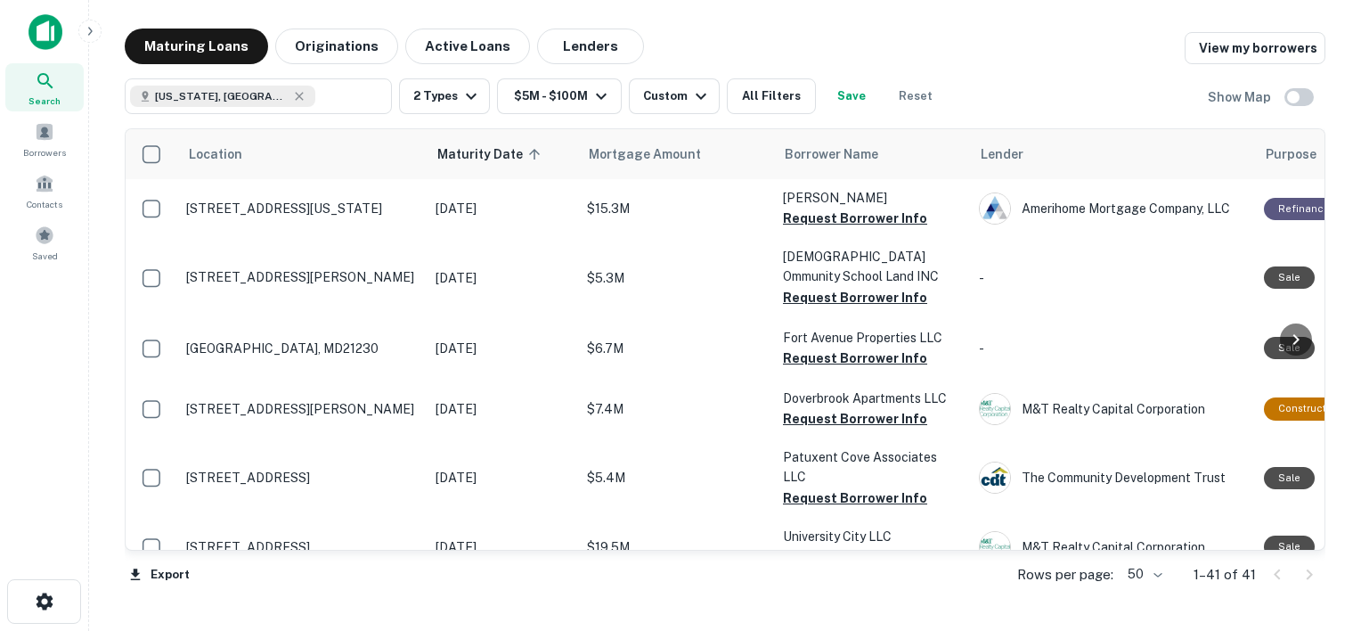
drag, startPoint x: 545, startPoint y: 200, endPoint x: 944, endPoint y: 43, distance: 428.7
click at [944, 43] on div "Maturing Loans Originations Active Loans Lenders View my borrowers" at bounding box center [725, 47] width 1201 height 36
